Goal: Transaction & Acquisition: Download file/media

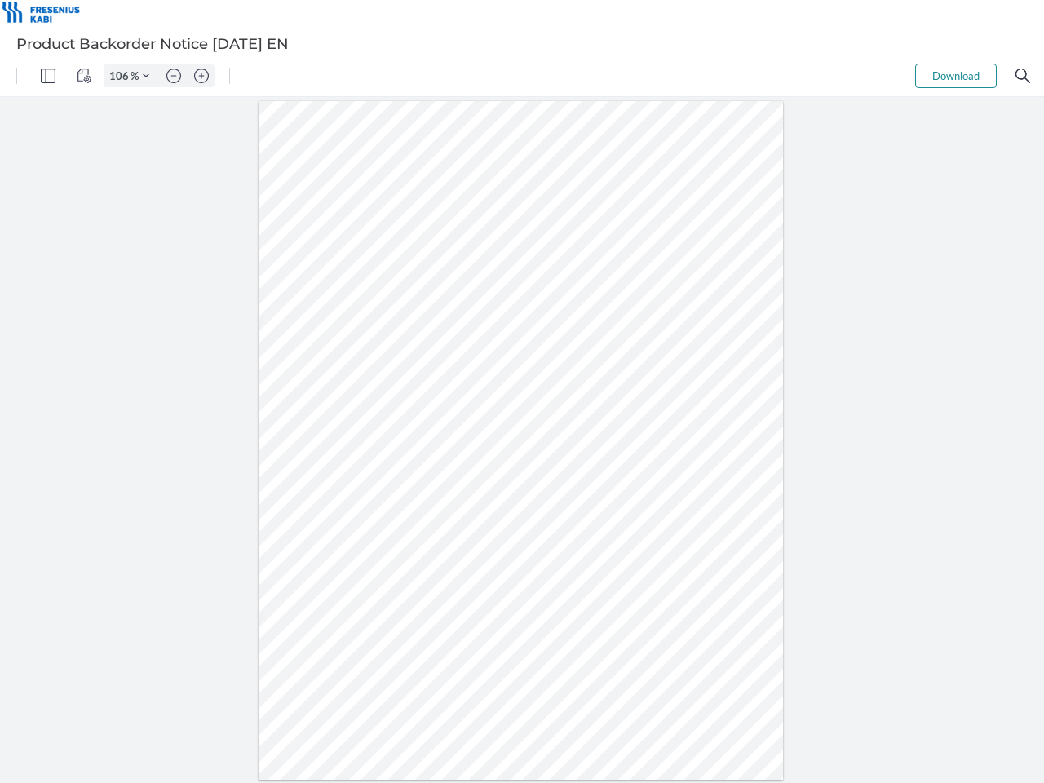
click at [48, 76] on img "Panel" at bounding box center [48, 76] width 15 height 15
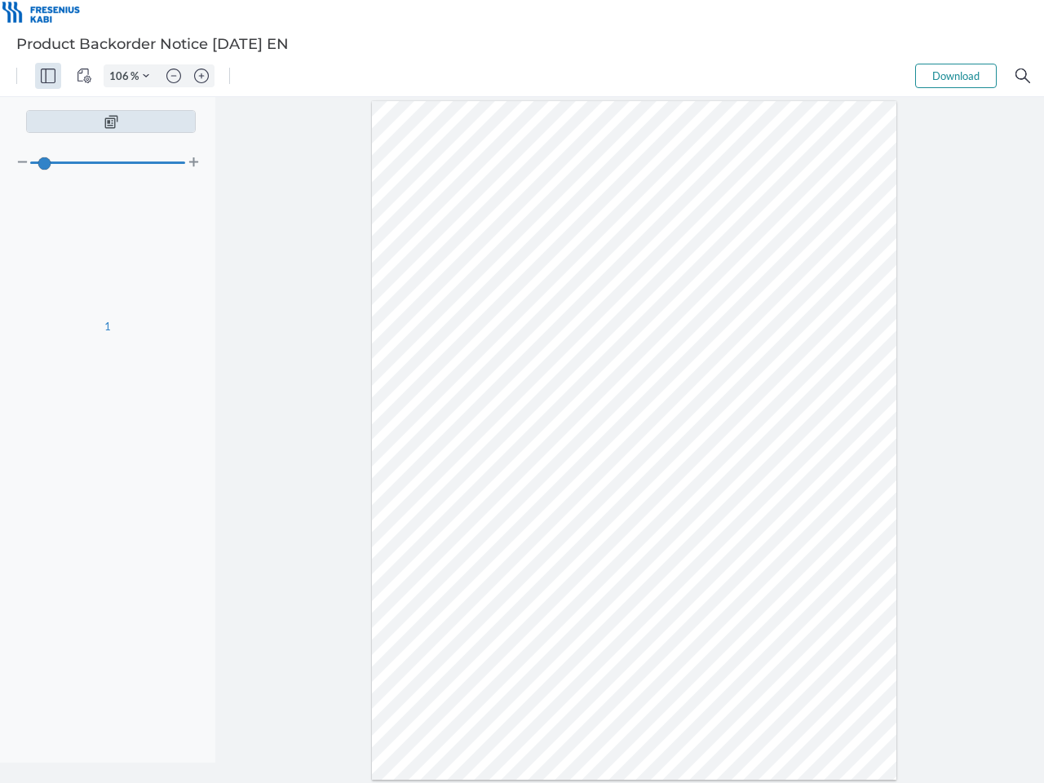
click at [84, 76] on img "View Controls" at bounding box center [84, 76] width 15 height 15
click at [122, 76] on input "106" at bounding box center [117, 76] width 26 height 15
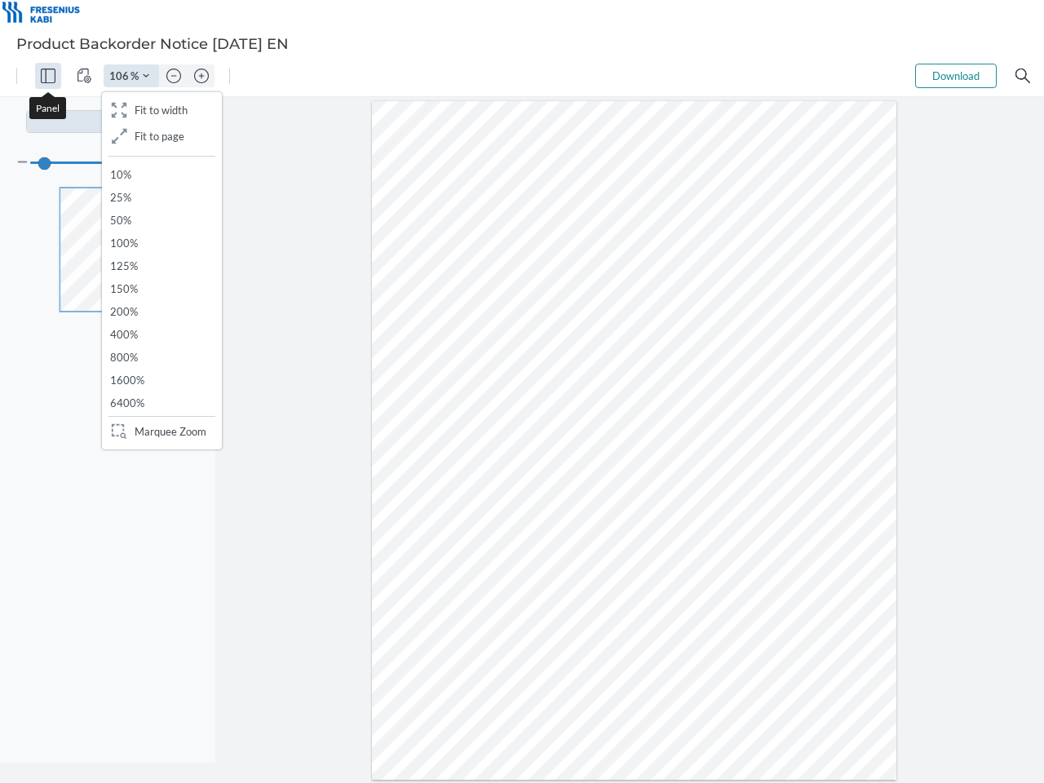
click at [146, 76] on img "Zoom Controls" at bounding box center [146, 76] width 7 height 7
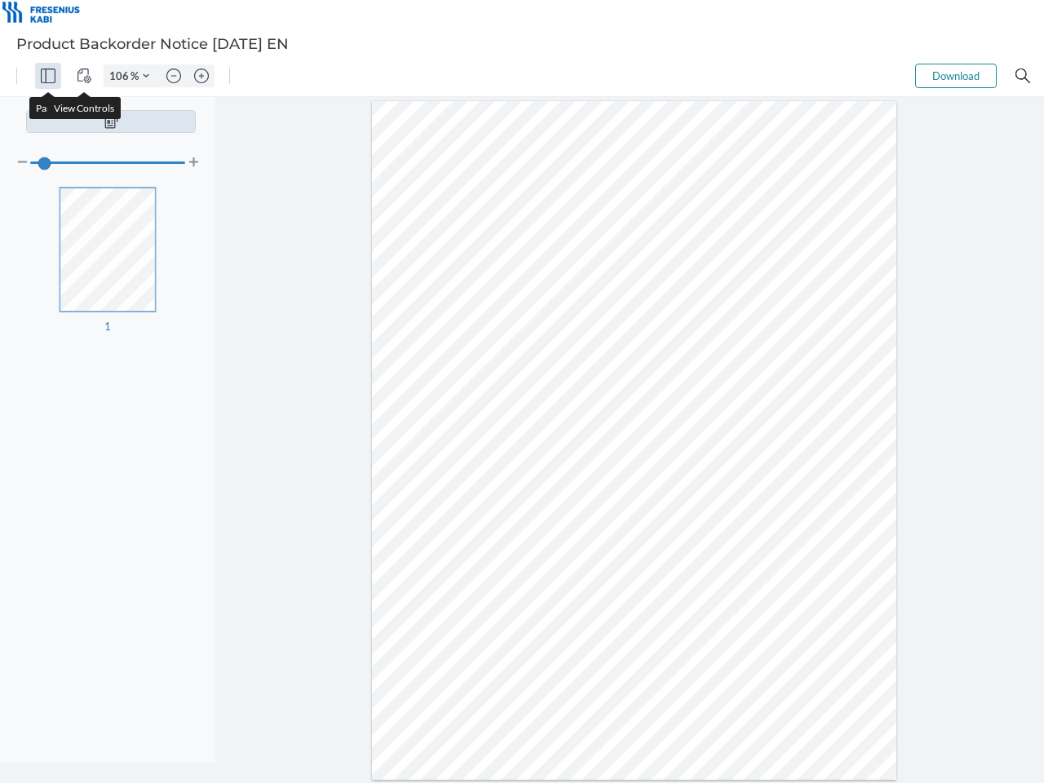
click at [174, 76] on img "Zoom out" at bounding box center [173, 76] width 15 height 15
click at [201, 76] on img "Zoom in" at bounding box center [201, 76] width 15 height 15
type input "106"
click at [956, 76] on button "Download" at bounding box center [956, 76] width 82 height 24
click at [1023, 76] on img "Search" at bounding box center [1023, 76] width 15 height 15
